Goal: Information Seeking & Learning: Learn about a topic

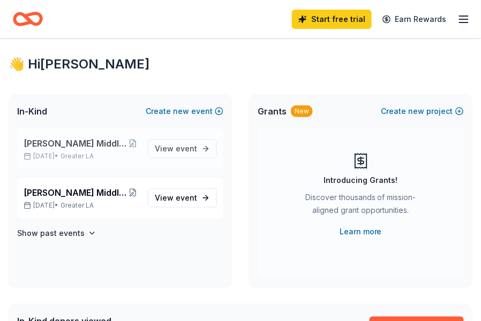
click at [105, 147] on span "[PERSON_NAME] Middle School fall Show" at bounding box center [75, 143] width 103 height 13
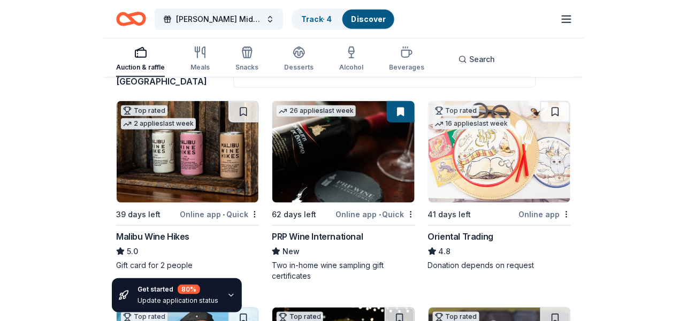
scroll to position [107, 0]
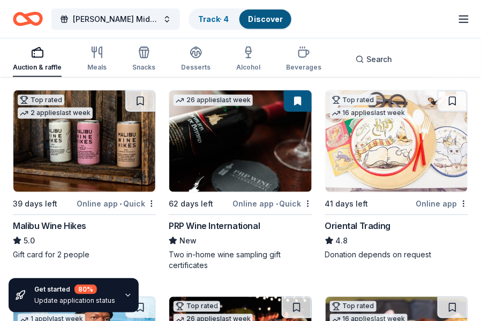
click at [75, 224] on div "Malibu Wine Hikes" at bounding box center [49, 226] width 73 height 13
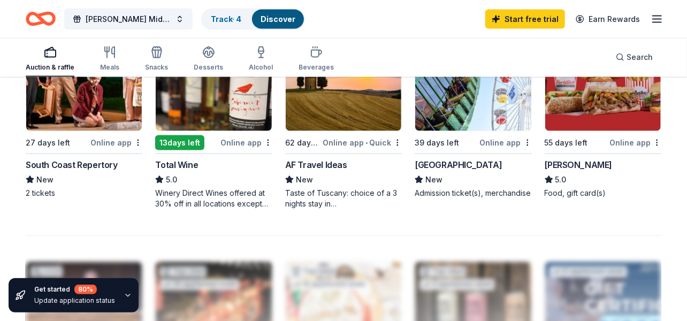
scroll to position [803, 0]
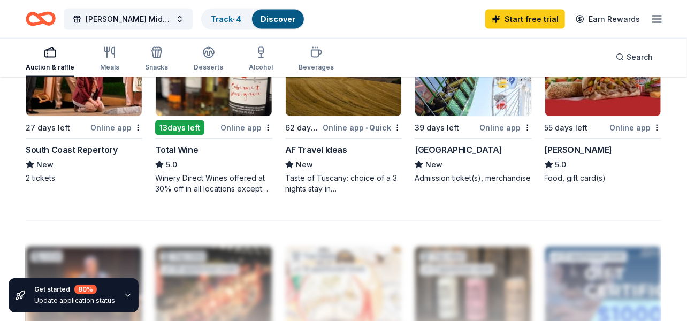
click at [448, 146] on div "[GEOGRAPHIC_DATA]" at bounding box center [458, 149] width 87 height 13
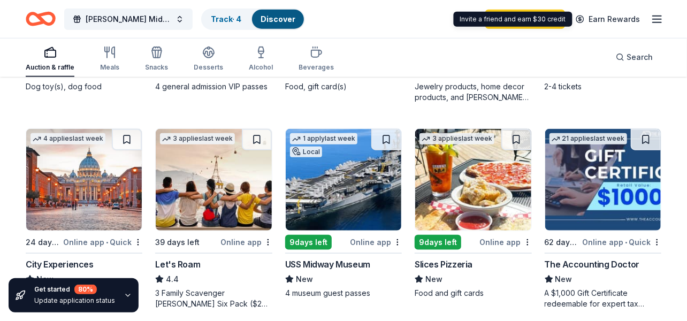
scroll to position [482, 0]
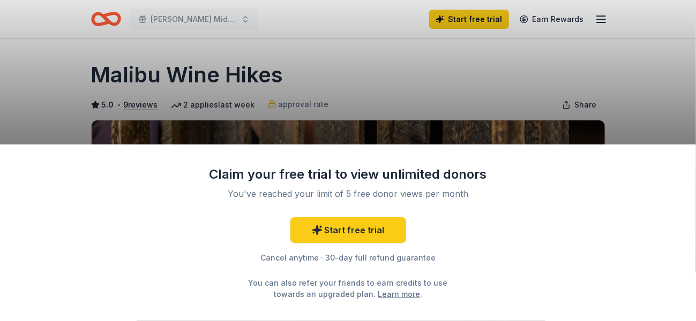
click at [502, 76] on div "Claim your free trial to view unlimited donors You've reached your limit of 5 f…" at bounding box center [348, 160] width 696 height 321
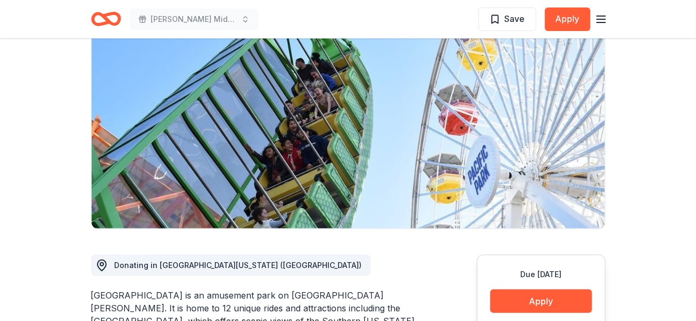
scroll to position [107, 0]
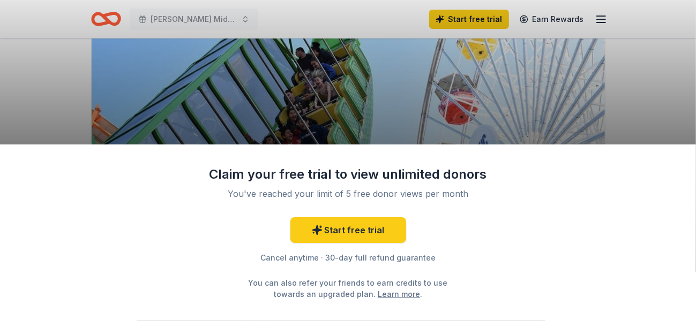
click at [459, 108] on div "Claim your free trial to view unlimited donors You've reached your limit of 5 f…" at bounding box center [348, 160] width 696 height 321
